Goal: Task Accomplishment & Management: Use online tool/utility

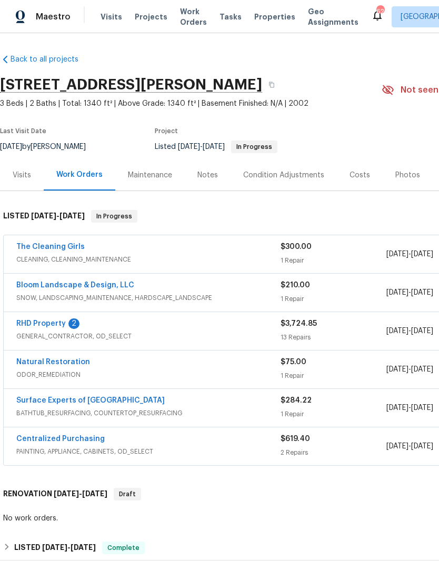
click at [54, 325] on link "RHD Property" at bounding box center [40, 323] width 49 height 7
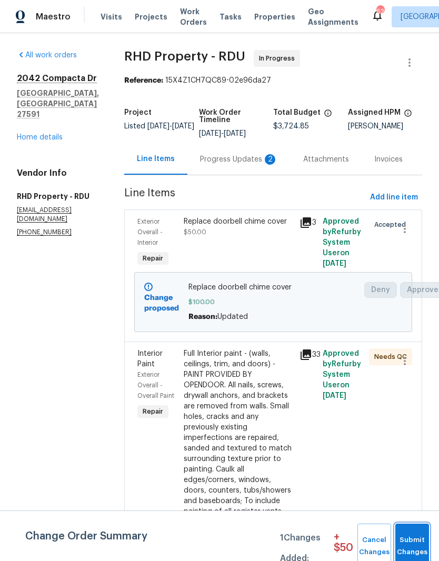
click at [421, 548] on span "Submit Changes" at bounding box center [411, 546] width 23 height 24
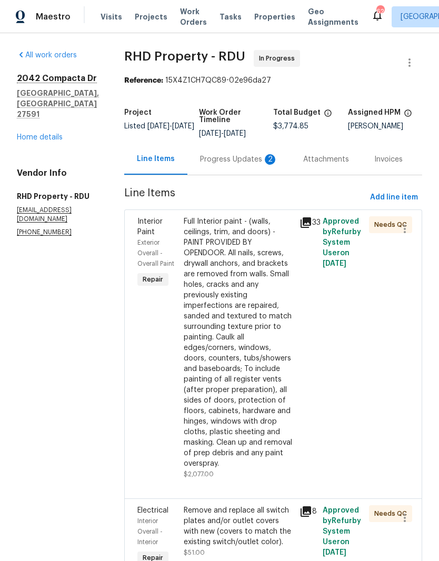
click at [257, 165] on div "Progress Updates 2" at bounding box center [239, 159] width 78 height 11
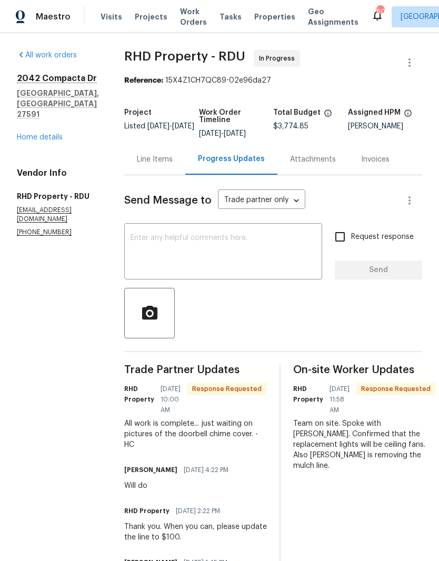
click at [173, 164] on div "Line Items" at bounding box center [155, 159] width 36 height 11
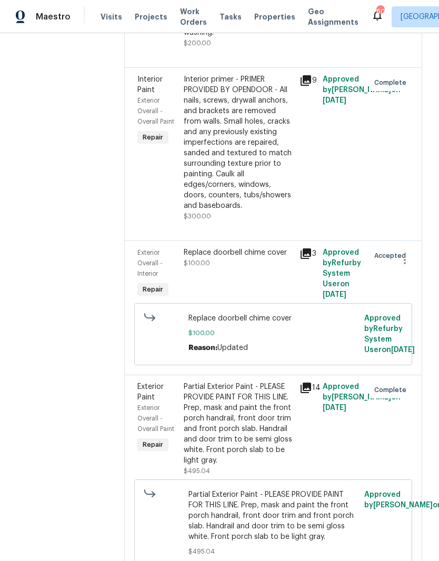
scroll to position [1438, 0]
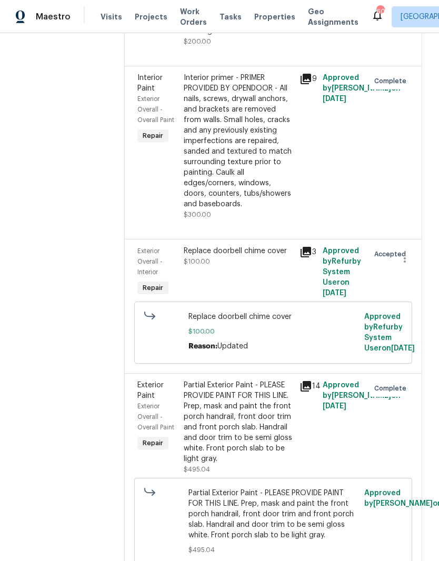
click at [266, 301] on div "Replace doorbell chime cover $100.00" at bounding box center [238, 271] width 116 height 59
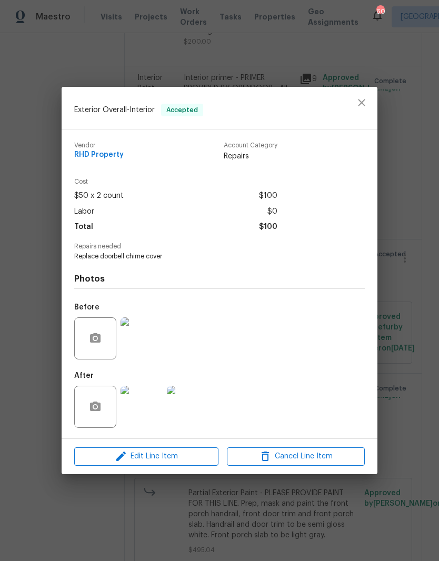
click at [158, 336] on img at bounding box center [141, 338] width 42 height 42
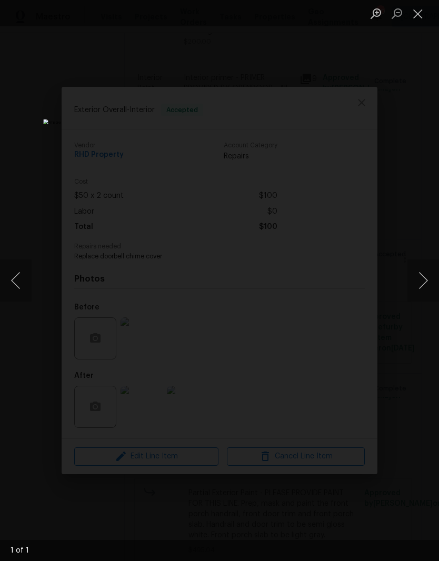
click at [427, 292] on button "Next image" at bounding box center [423, 280] width 32 height 42
click at [420, 289] on button "Next image" at bounding box center [423, 280] width 32 height 42
click at [420, 288] on button "Next image" at bounding box center [423, 280] width 32 height 42
click at [424, 282] on button "Next image" at bounding box center [423, 280] width 32 height 42
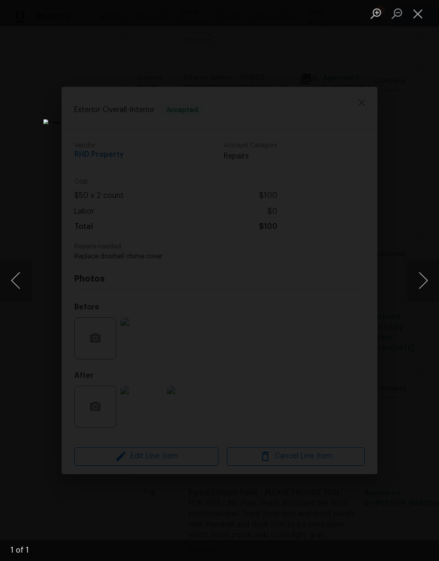
click at [413, 11] on button "Close lightbox" at bounding box center [417, 13] width 21 height 18
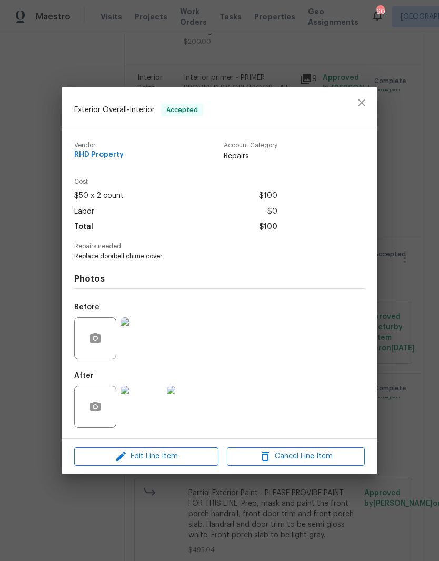
click at [156, 420] on img at bounding box center [141, 407] width 42 height 42
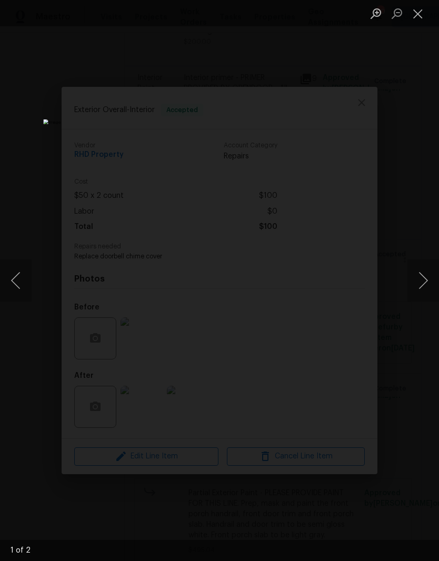
click at [426, 277] on button "Next image" at bounding box center [423, 280] width 32 height 42
click at [416, 17] on button "Close lightbox" at bounding box center [417, 13] width 21 height 18
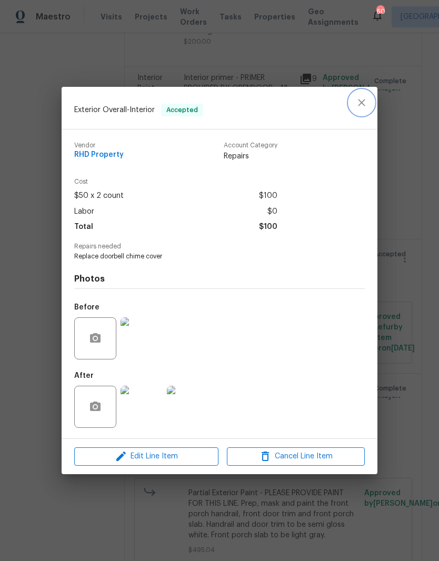
click at [363, 105] on icon "close" at bounding box center [361, 102] width 13 height 13
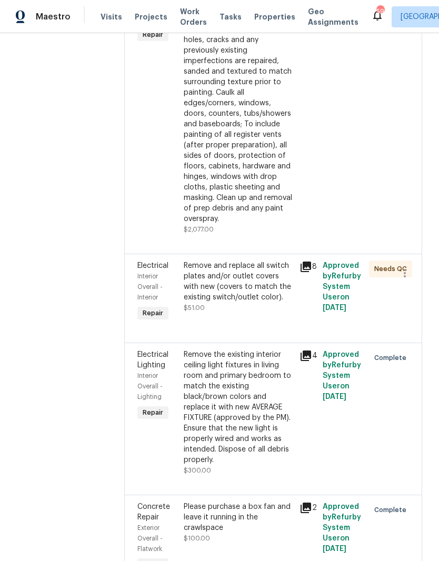
scroll to position [244, 0]
click at [262, 303] on div "Remove and replace all switch plates and/or outlet covers with new (covers to m…" at bounding box center [238, 282] width 109 height 42
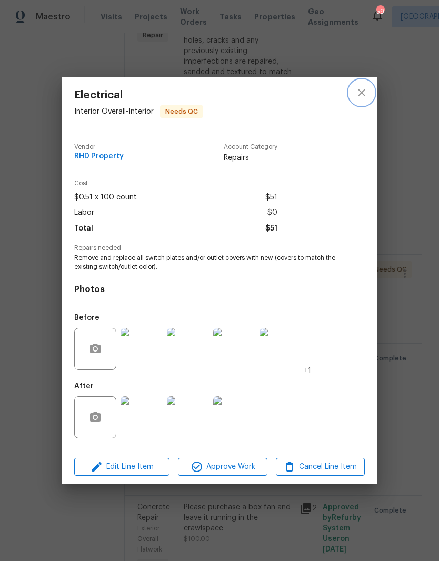
click at [359, 89] on icon "close" at bounding box center [361, 92] width 7 height 7
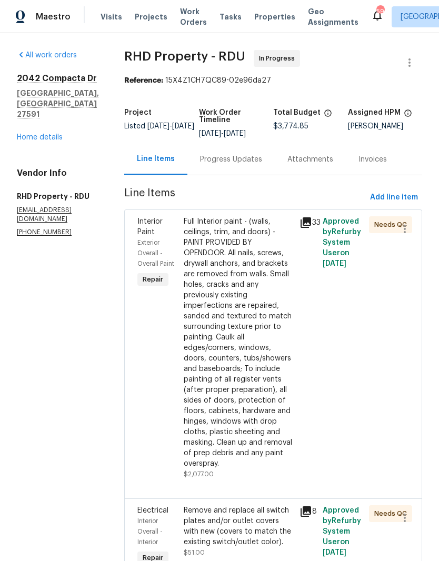
scroll to position [0, 0]
click at [266, 159] on div "Progress Updates" at bounding box center [230, 159] width 87 height 31
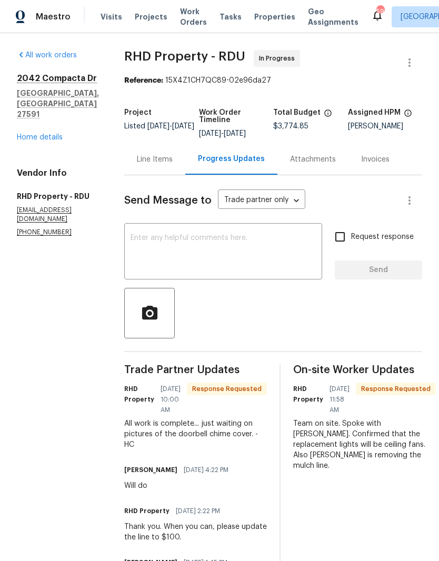
click at [256, 265] on textarea at bounding box center [222, 252] width 185 height 37
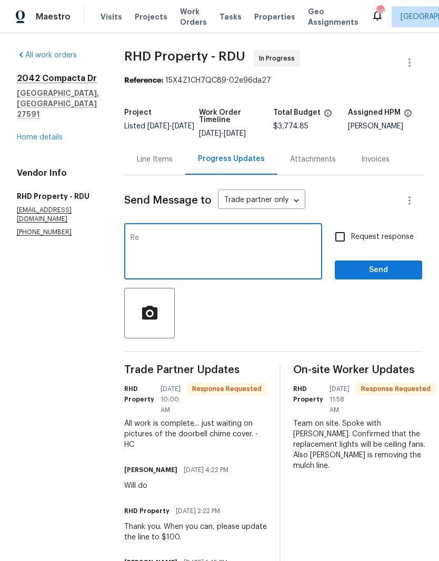
type textarea "R"
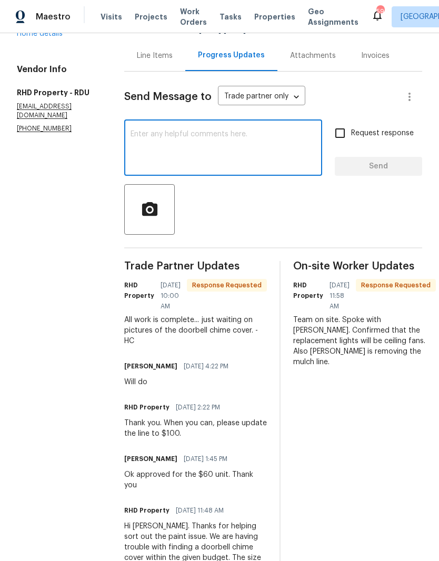
scroll to position [105, 1]
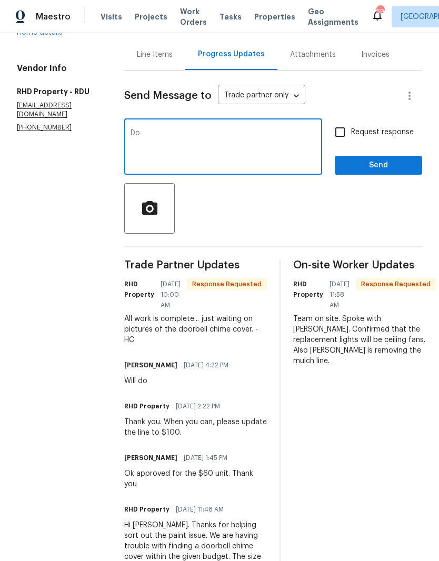
type textarea "D"
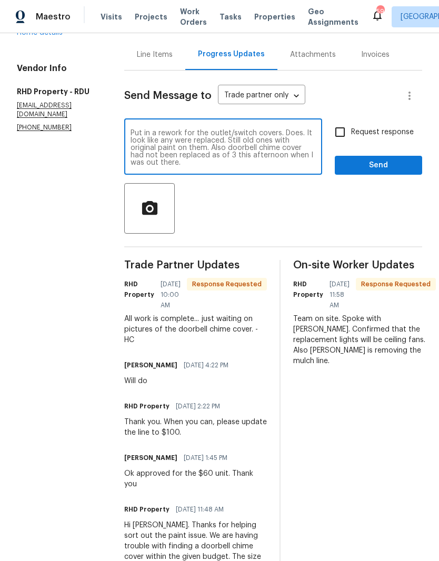
type textarea "Put in a rework for the outlet/switch covers. Does. It look like any were repla…"
click at [345, 137] on input "Request response" at bounding box center [340, 132] width 22 height 22
checkbox input "true"
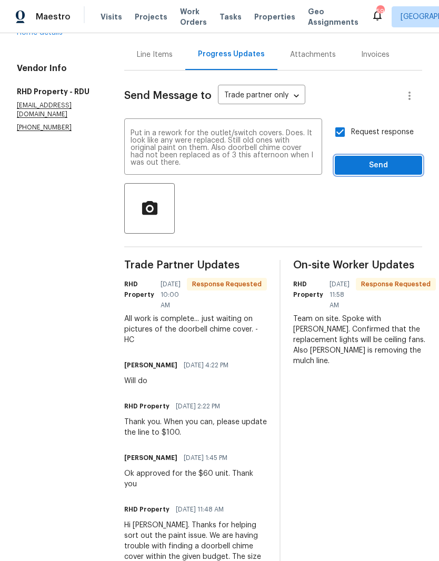
click at [401, 172] on span "Send" at bounding box center [378, 165] width 70 height 13
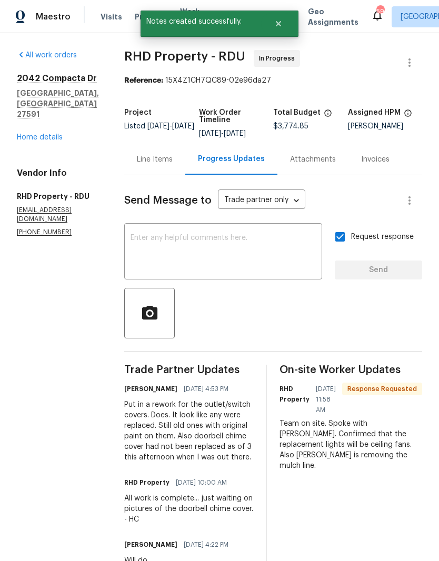
click at [161, 165] on div "Line Items" at bounding box center [155, 159] width 36 height 11
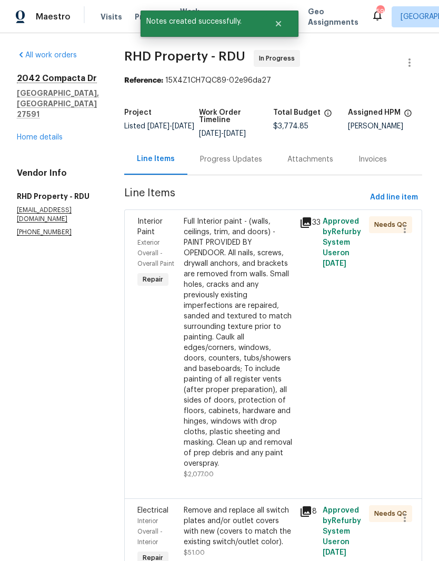
click at [267, 380] on div "Full Interior paint - (walls, ceilings, trim, and doors) - PAINT PROVIDED BY OP…" at bounding box center [238, 342] width 109 height 252
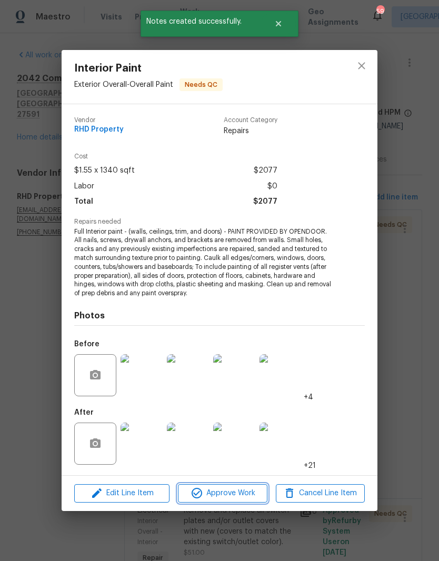
click at [245, 495] on span "Approve Work" at bounding box center [222, 493] width 83 height 13
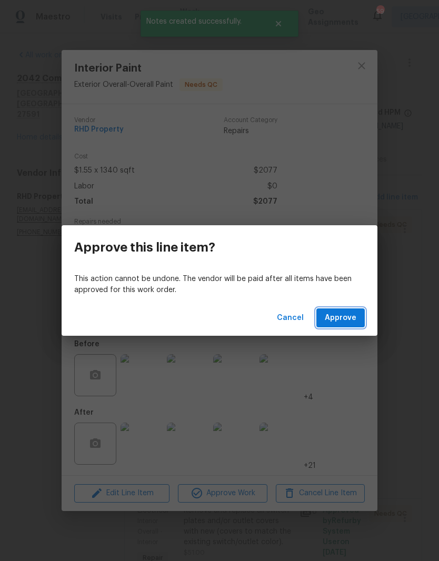
click at [364, 316] on button "Approve" at bounding box center [340, 317] width 48 height 19
